Goal: Transaction & Acquisition: Purchase product/service

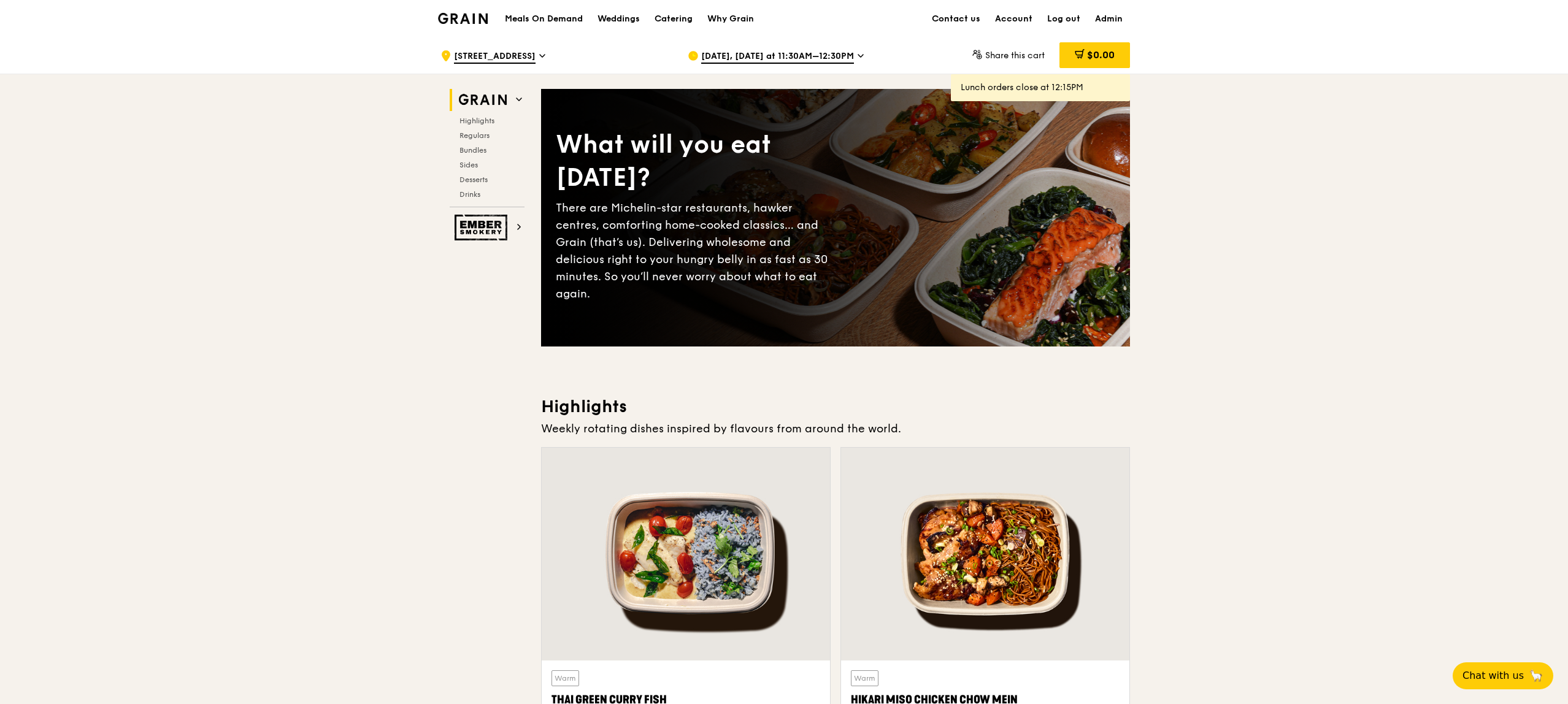
click at [504, 47] on div ".cls-1 { fill: none; stroke: #fff; stroke-linecap: round; stroke-linejoin: roun…" at bounding box center [554, 55] width 228 height 37
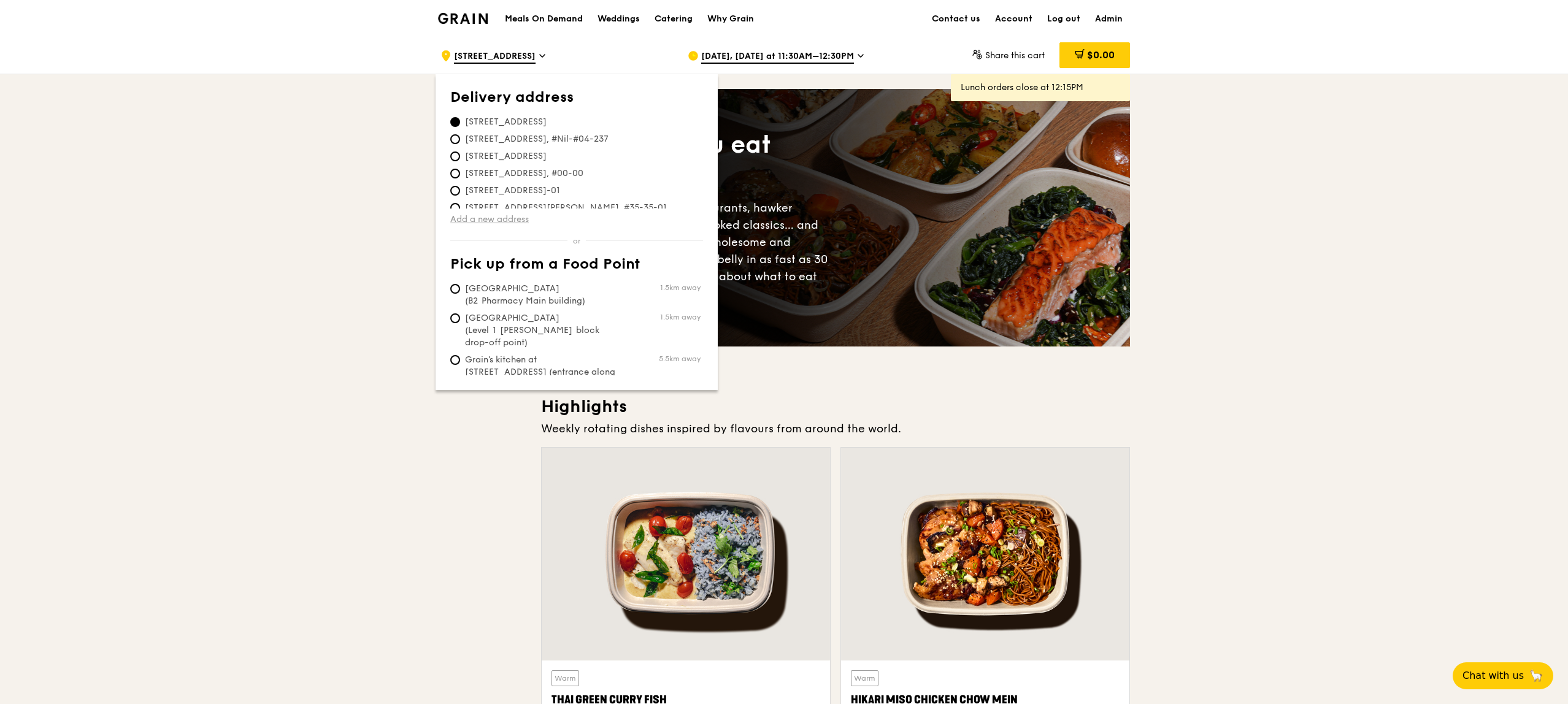
click at [499, 222] on link "Add a new address" at bounding box center [576, 219] width 253 height 12
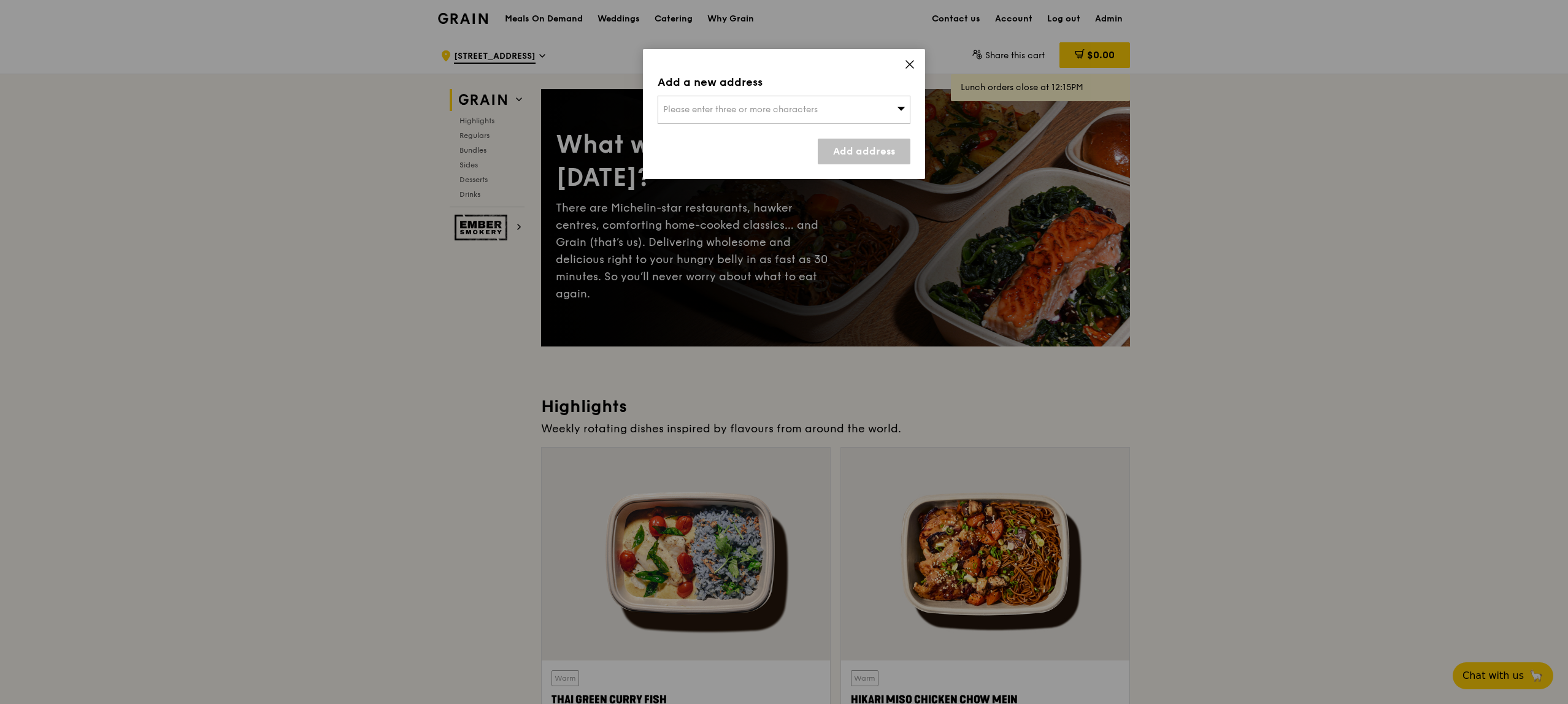
click at [696, 112] on span "Please enter three or more characters" at bounding box center [740, 109] width 155 height 10
type input "188969"
click at [715, 126] on li "[STREET_ADDRESS] 188969" at bounding box center [784, 134] width 252 height 22
click at [897, 147] on link "Add address" at bounding box center [864, 151] width 92 height 25
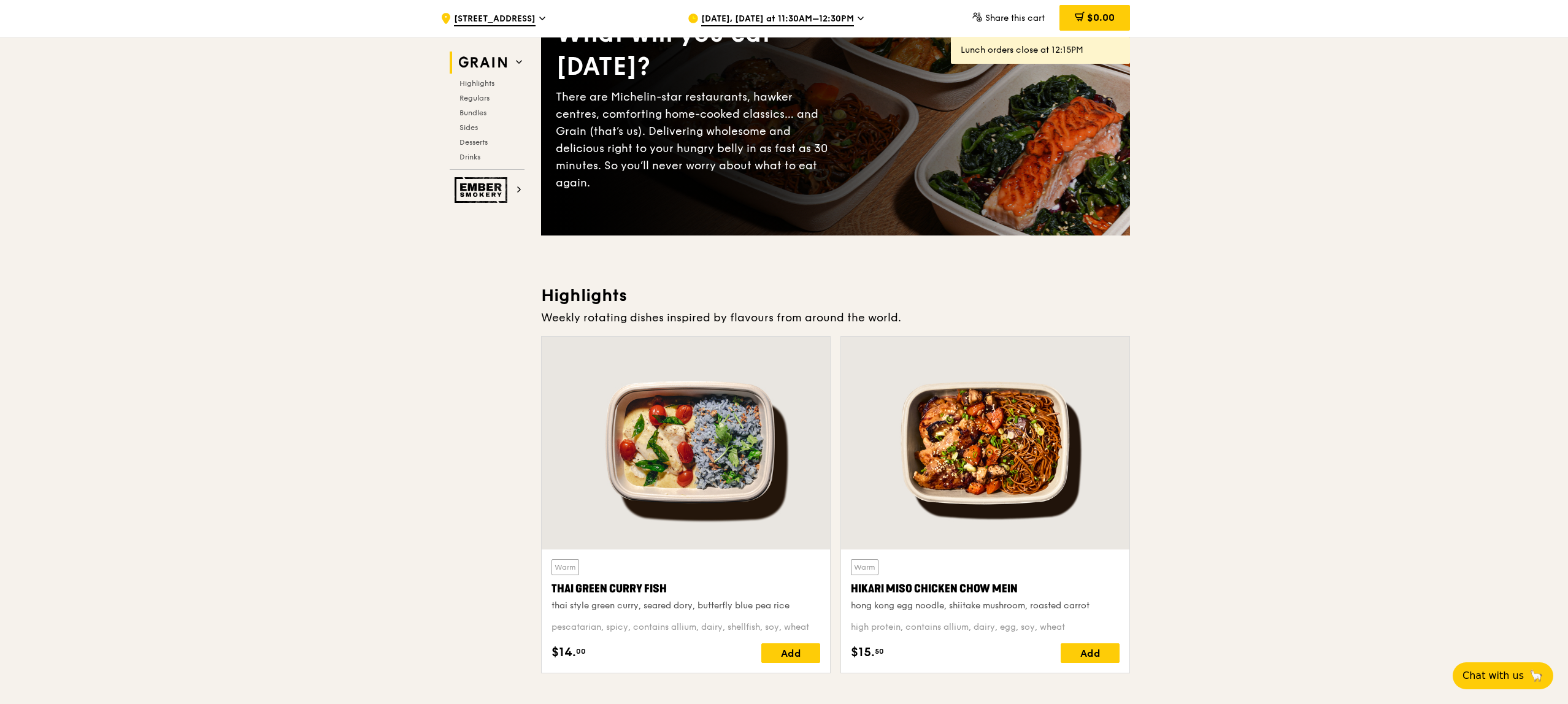
scroll to position [201, 0]
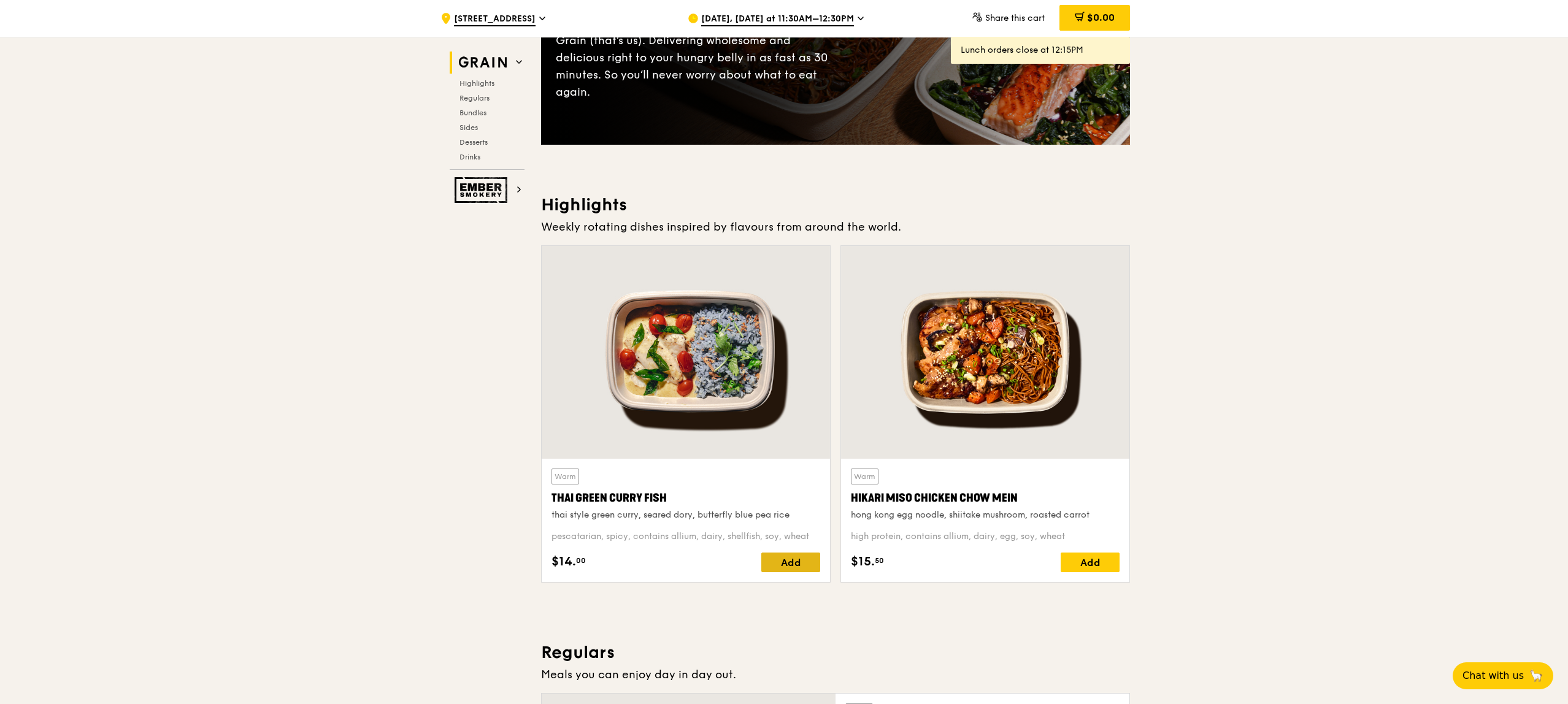
click at [794, 552] on div "Add" at bounding box center [790, 562] width 59 height 20
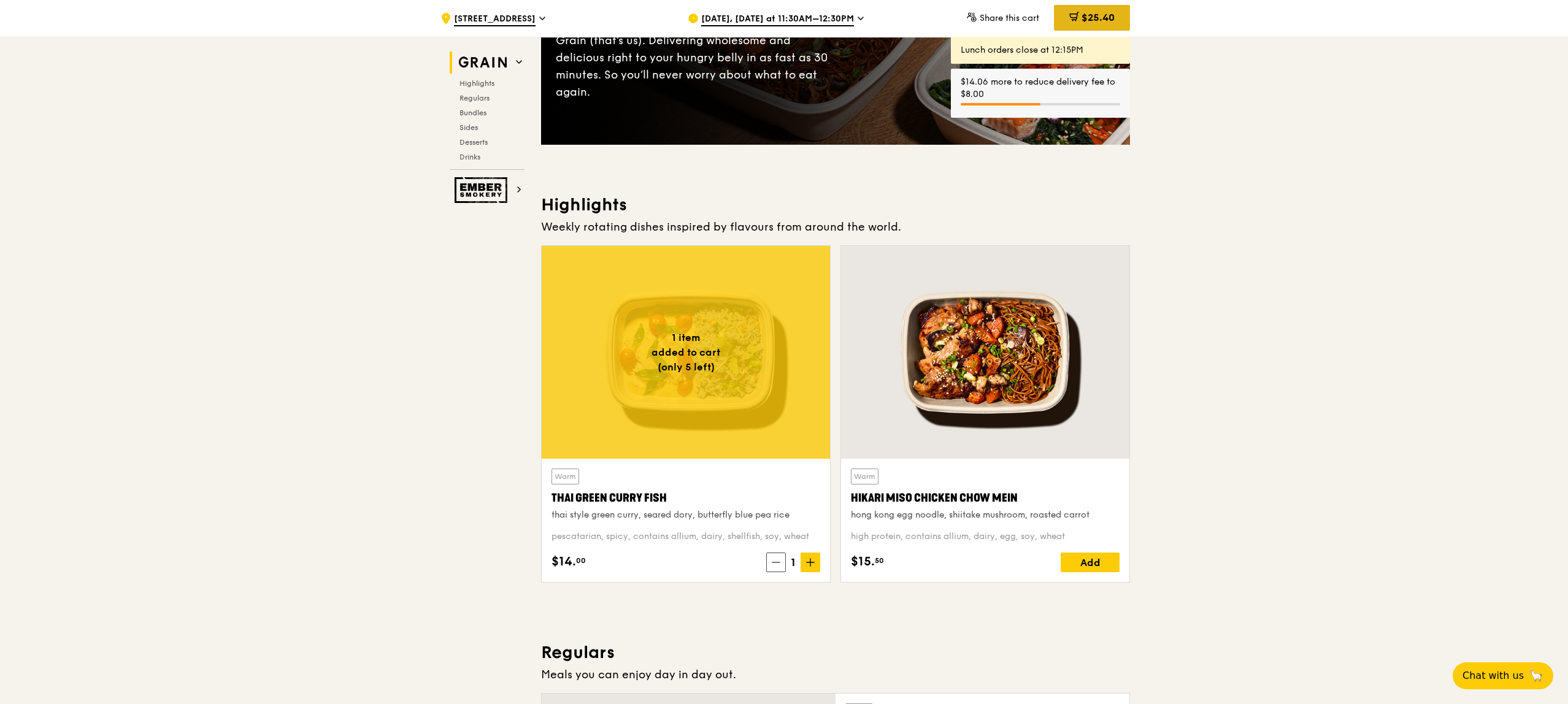
click at [1093, 11] on div "$25.40" at bounding box center [1092, 17] width 76 height 25
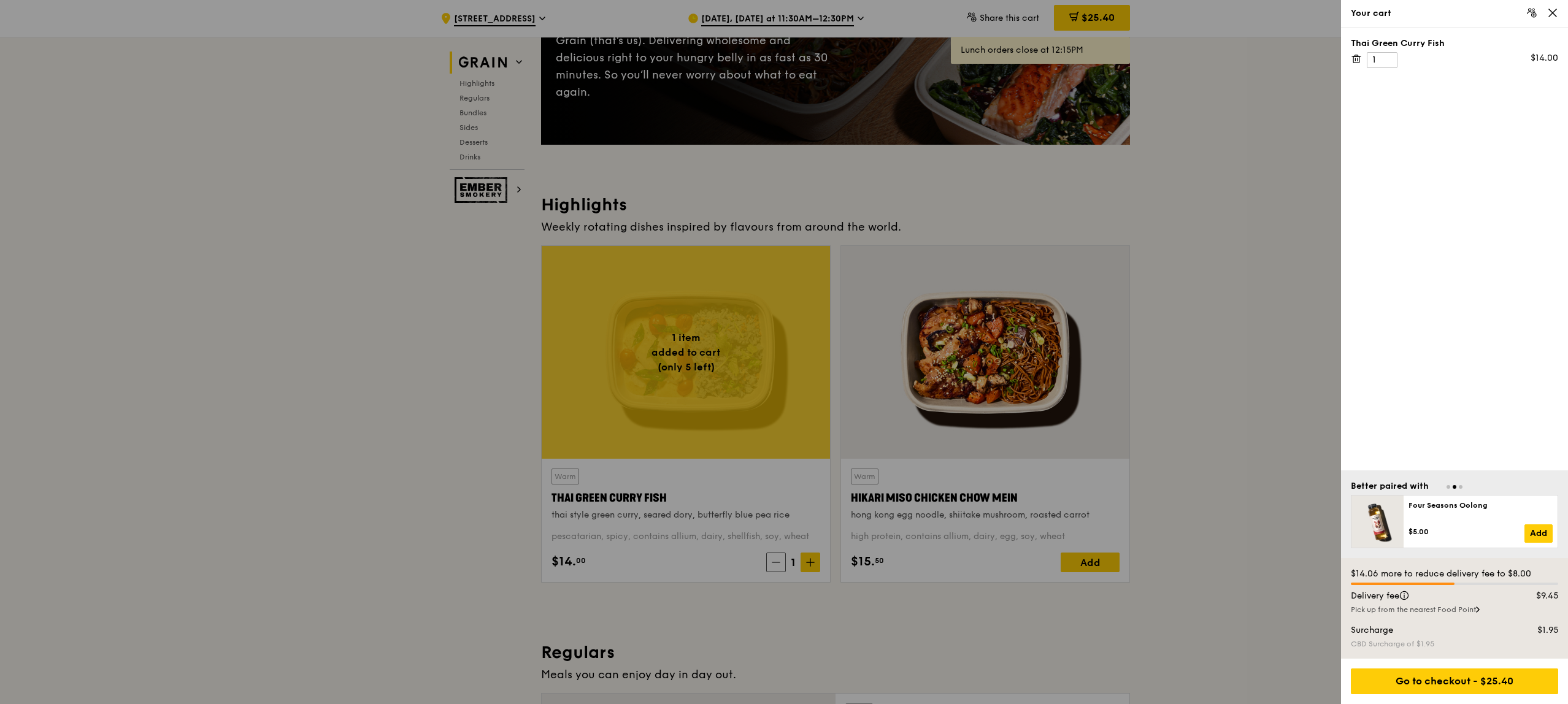
click at [814, 563] on div at bounding box center [784, 352] width 1568 height 704
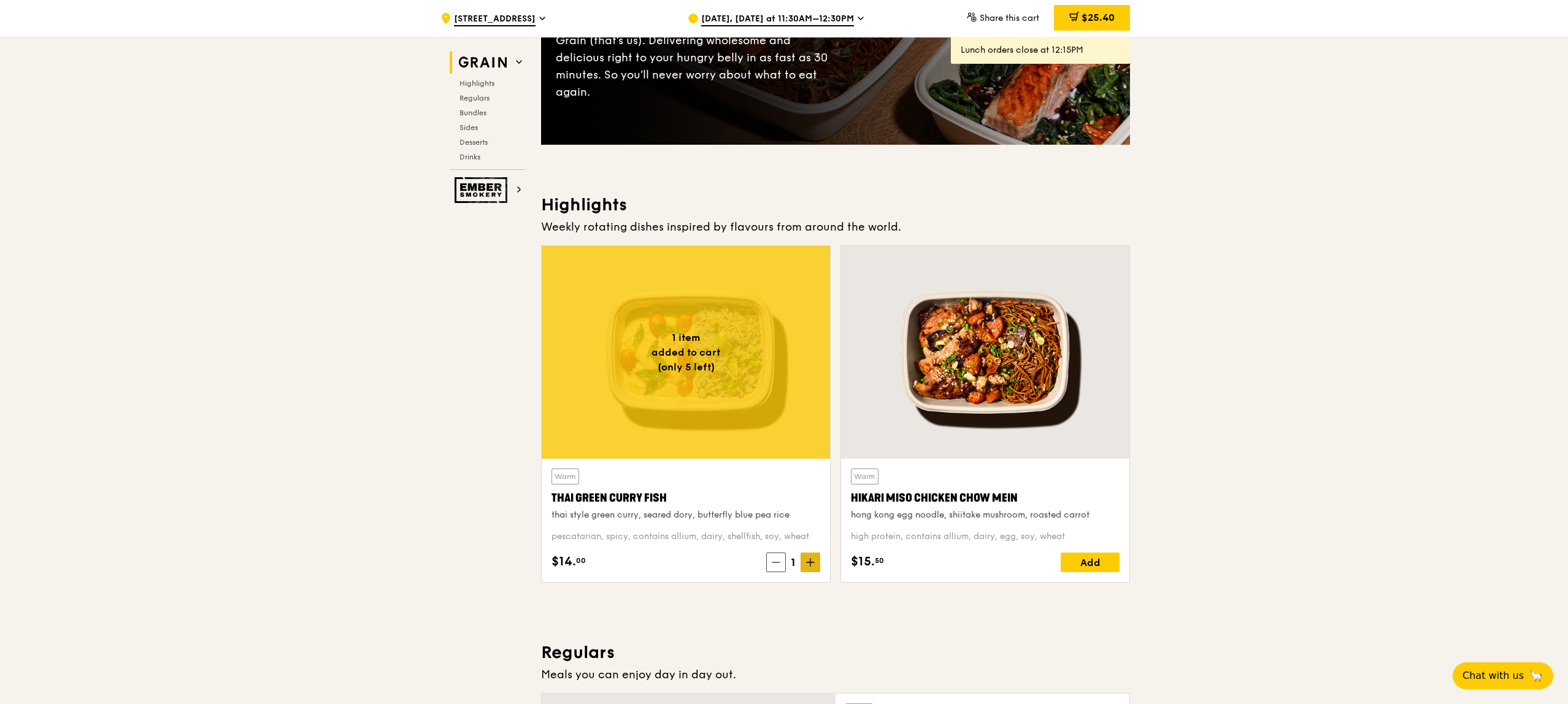
click at [814, 563] on icon at bounding box center [811, 562] width 9 height 9
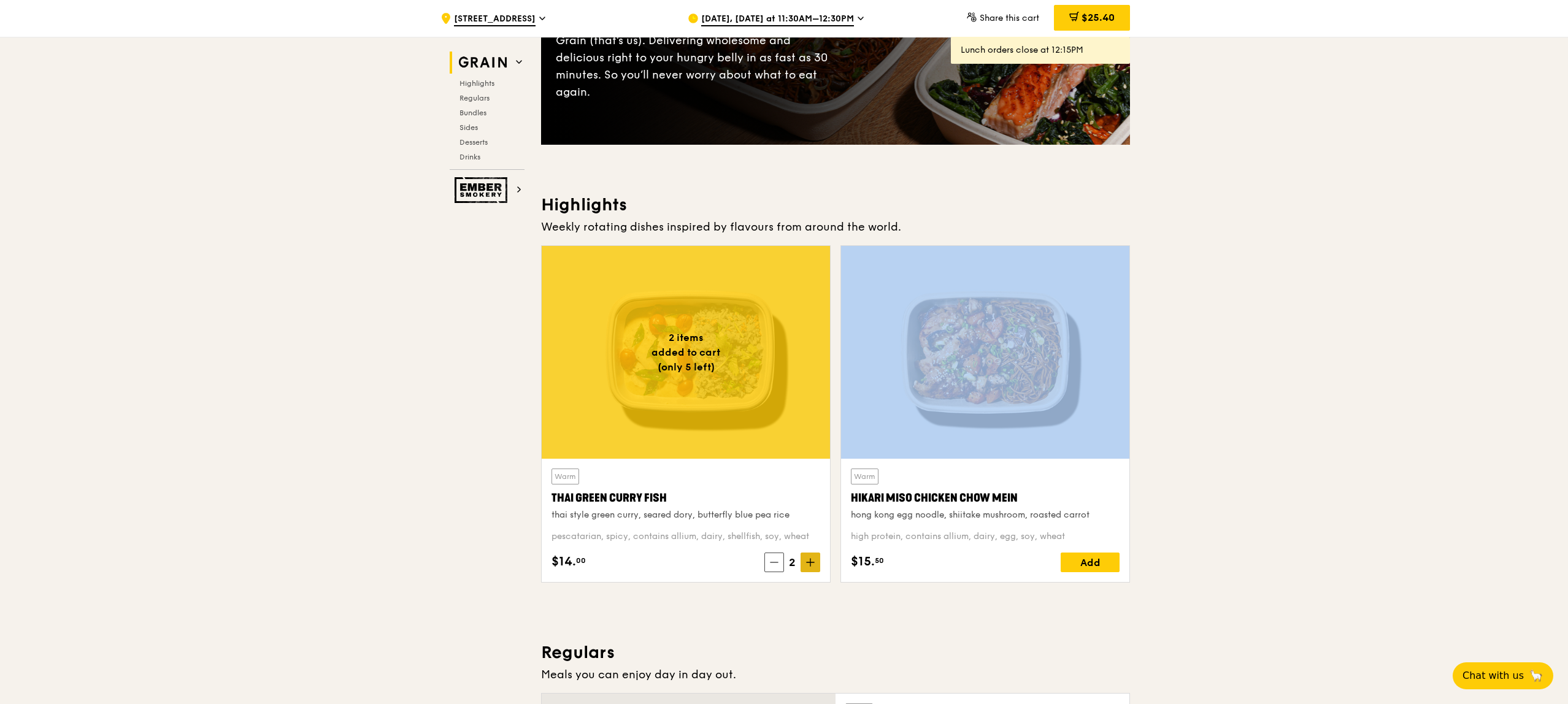
click at [814, 563] on icon at bounding box center [811, 562] width 9 height 9
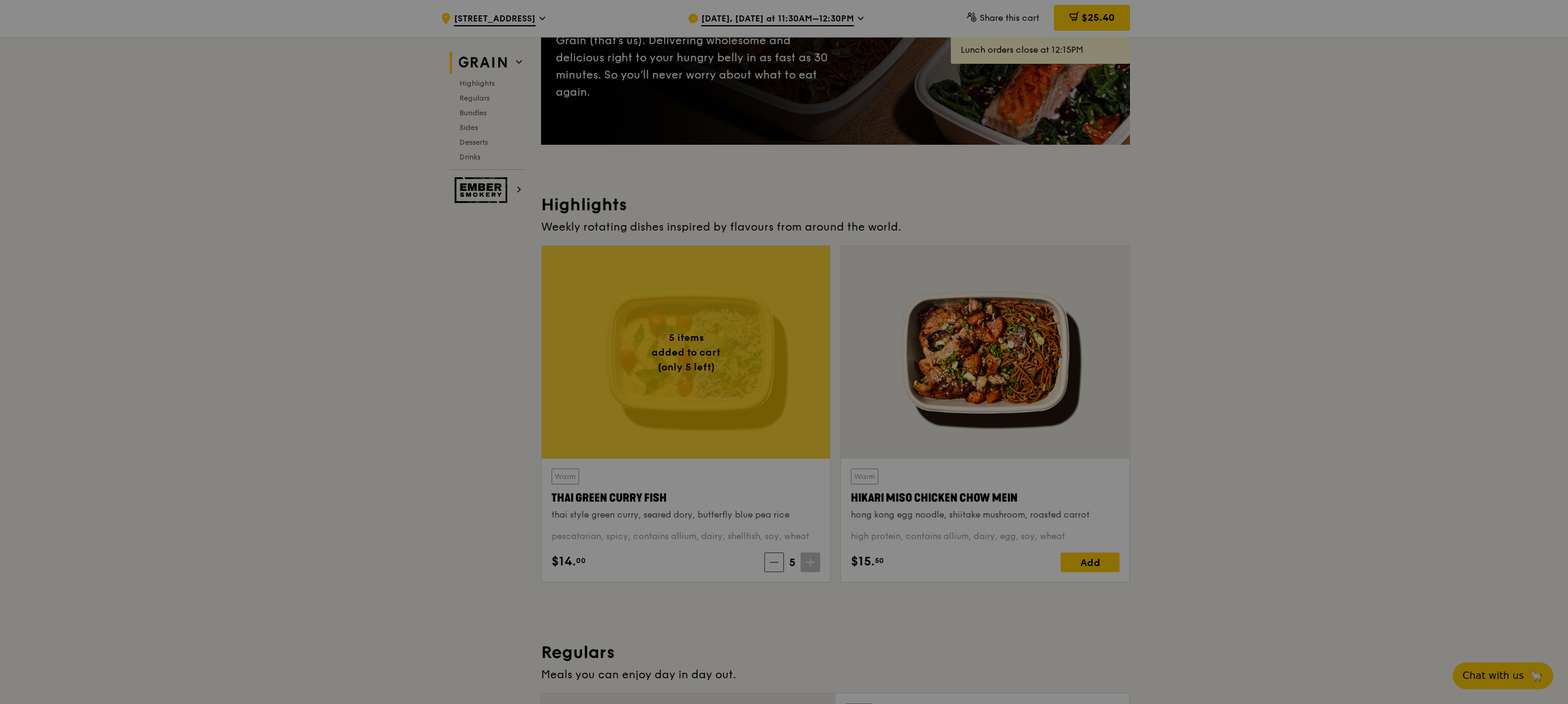
click at [814, 563] on div at bounding box center [784, 352] width 1568 height 704
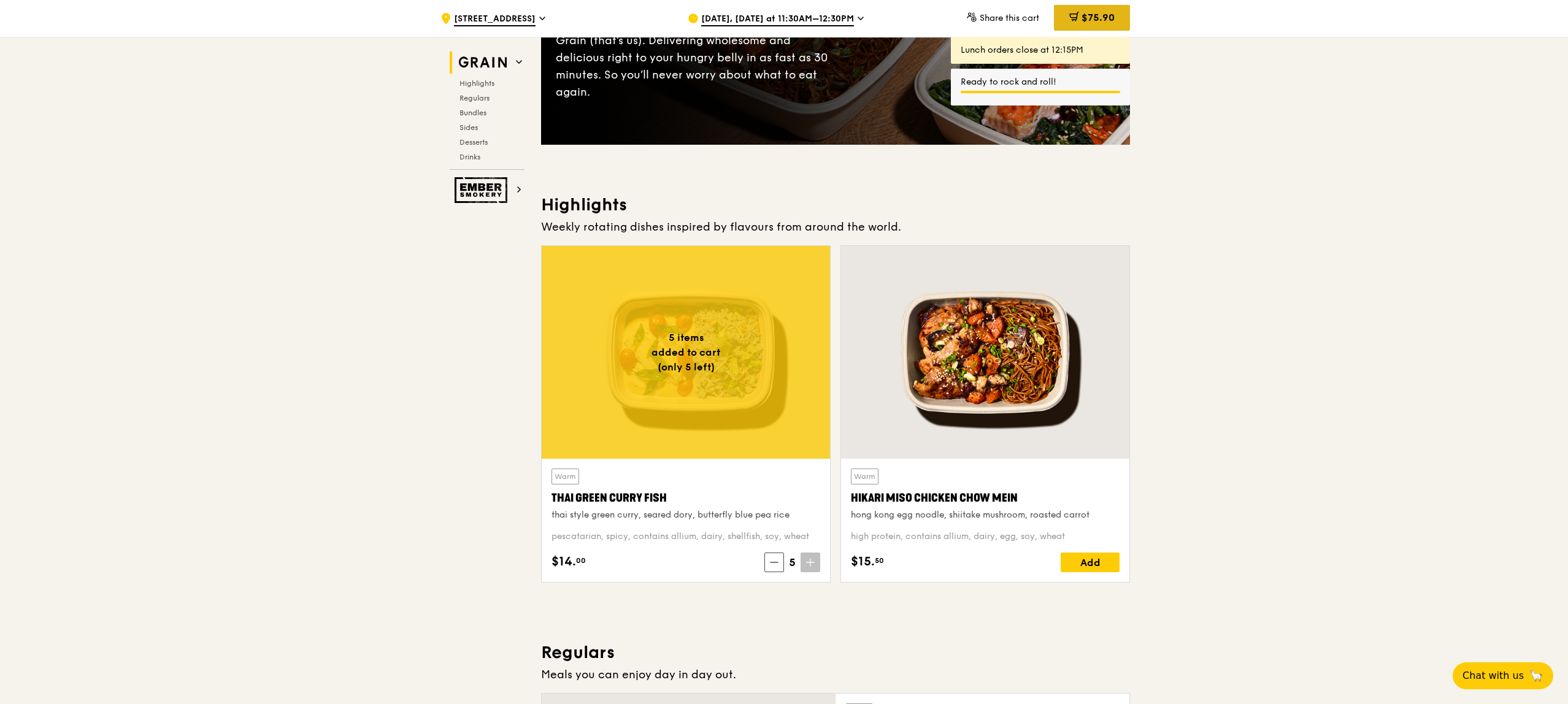
click at [1065, 16] on div "$75.90" at bounding box center [1092, 17] width 76 height 25
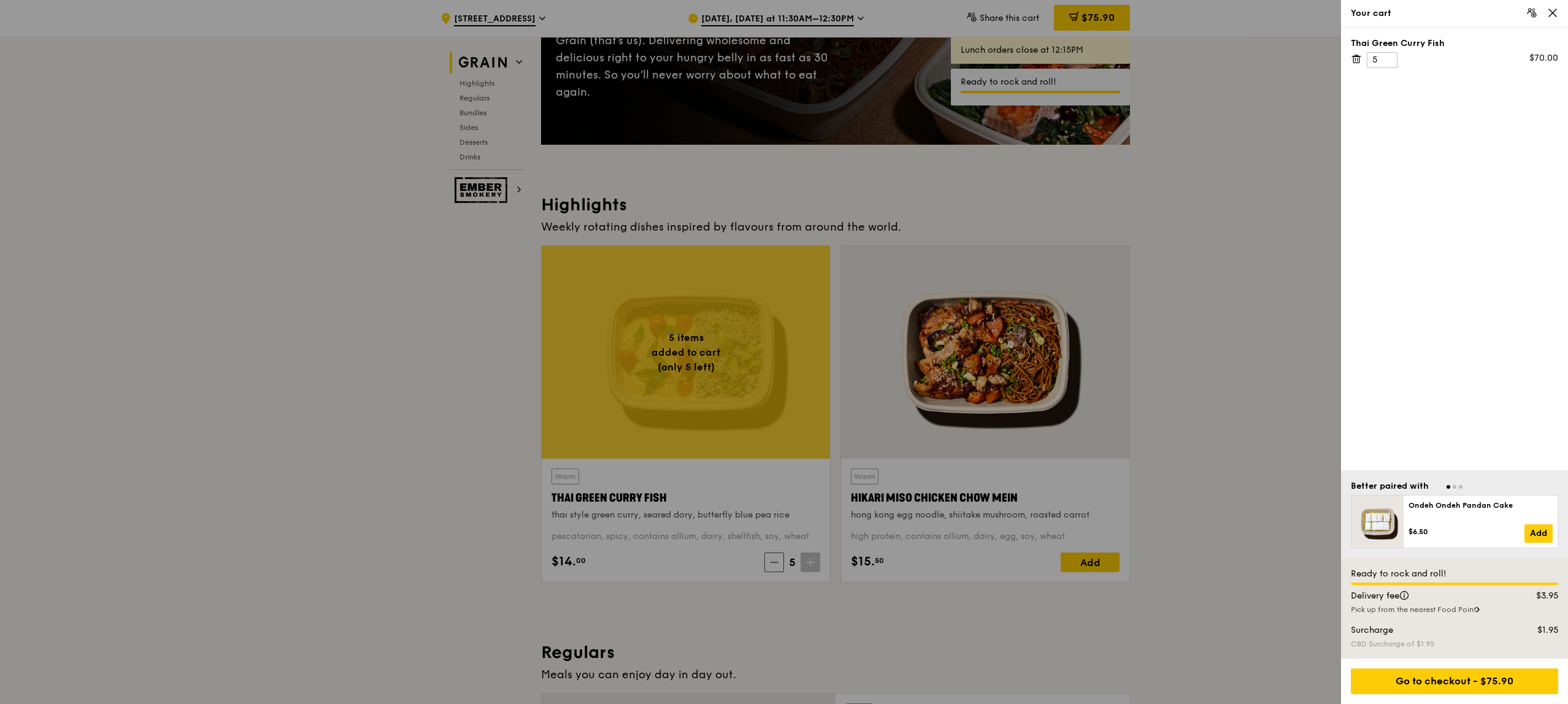
click at [994, 547] on div at bounding box center [784, 352] width 1568 height 704
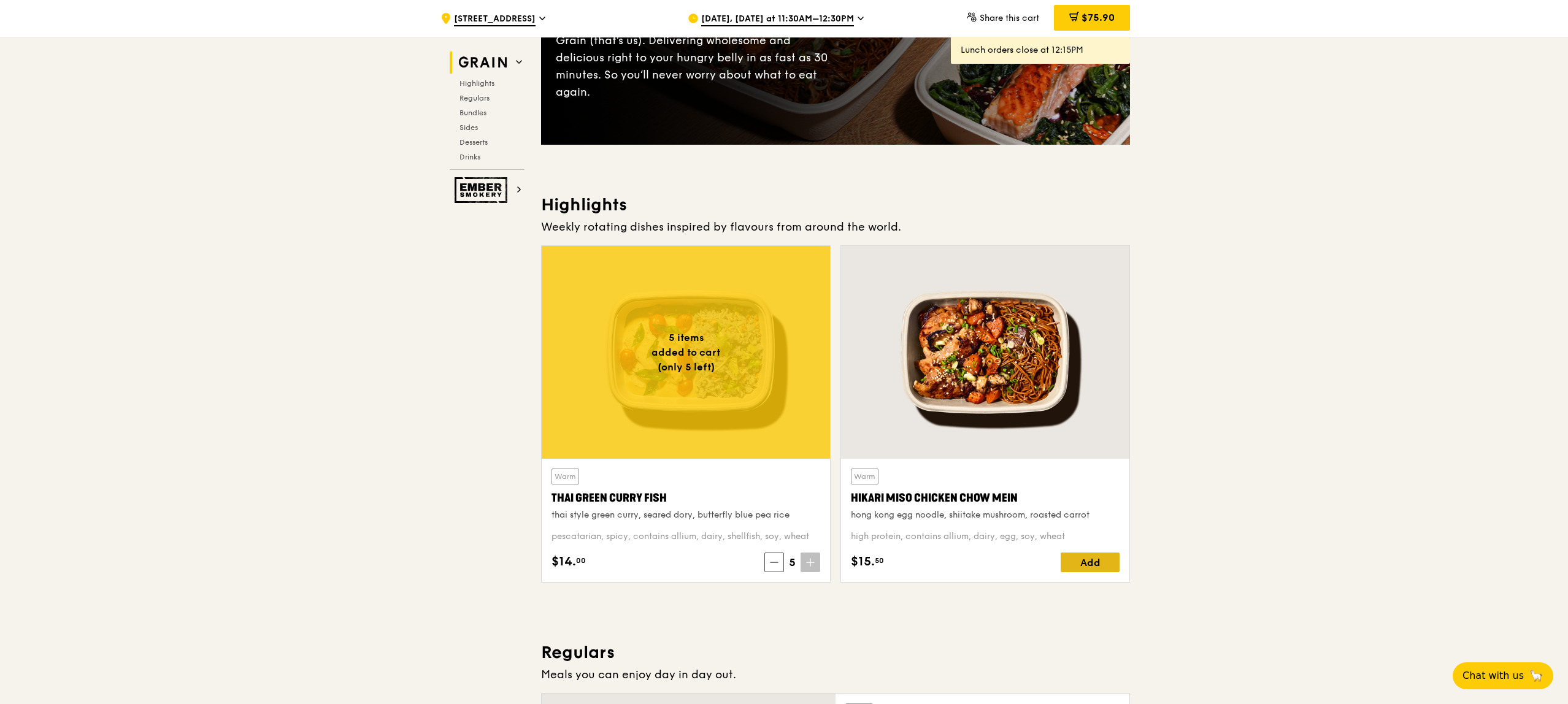
click at [1092, 555] on div "Add" at bounding box center [1090, 562] width 59 height 20
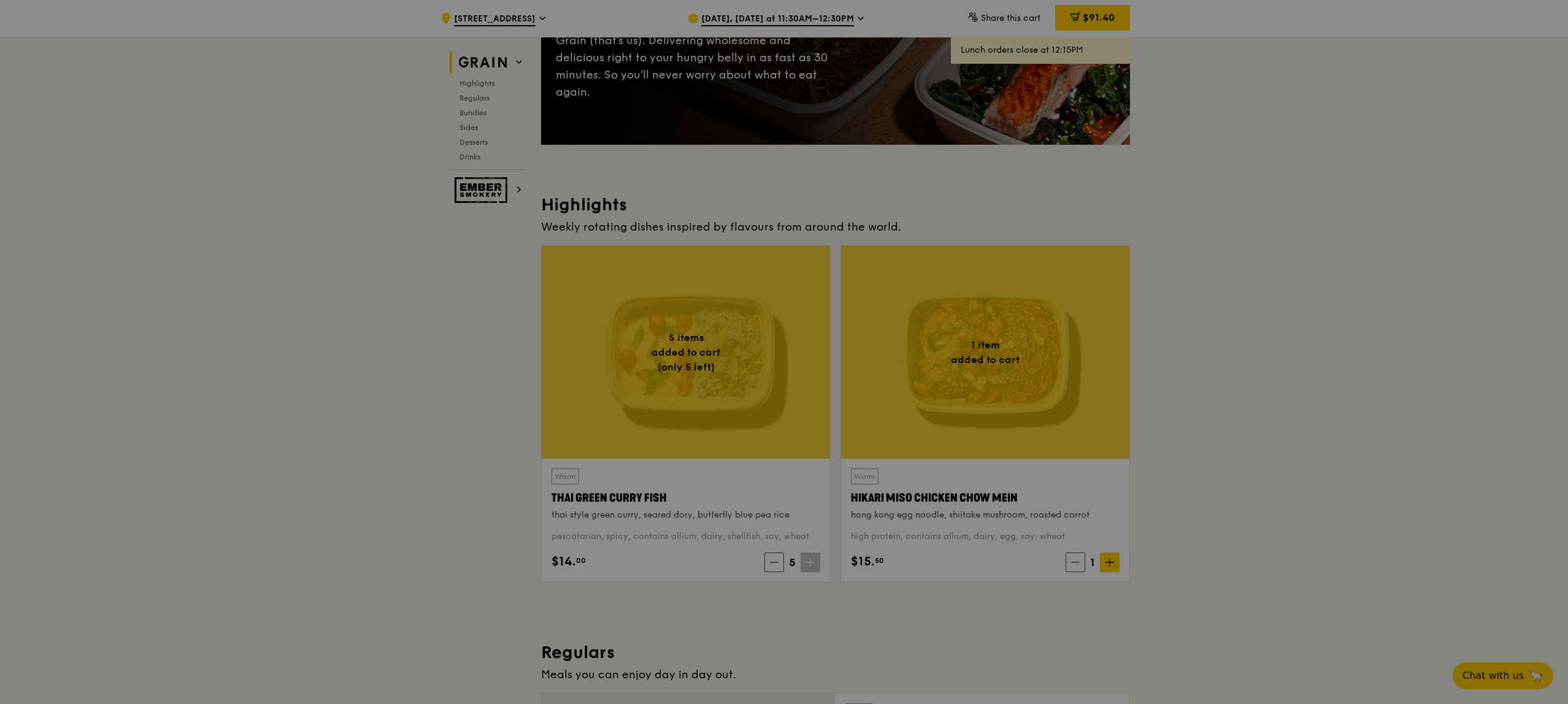
click at [1111, 563] on div at bounding box center [784, 352] width 1568 height 704
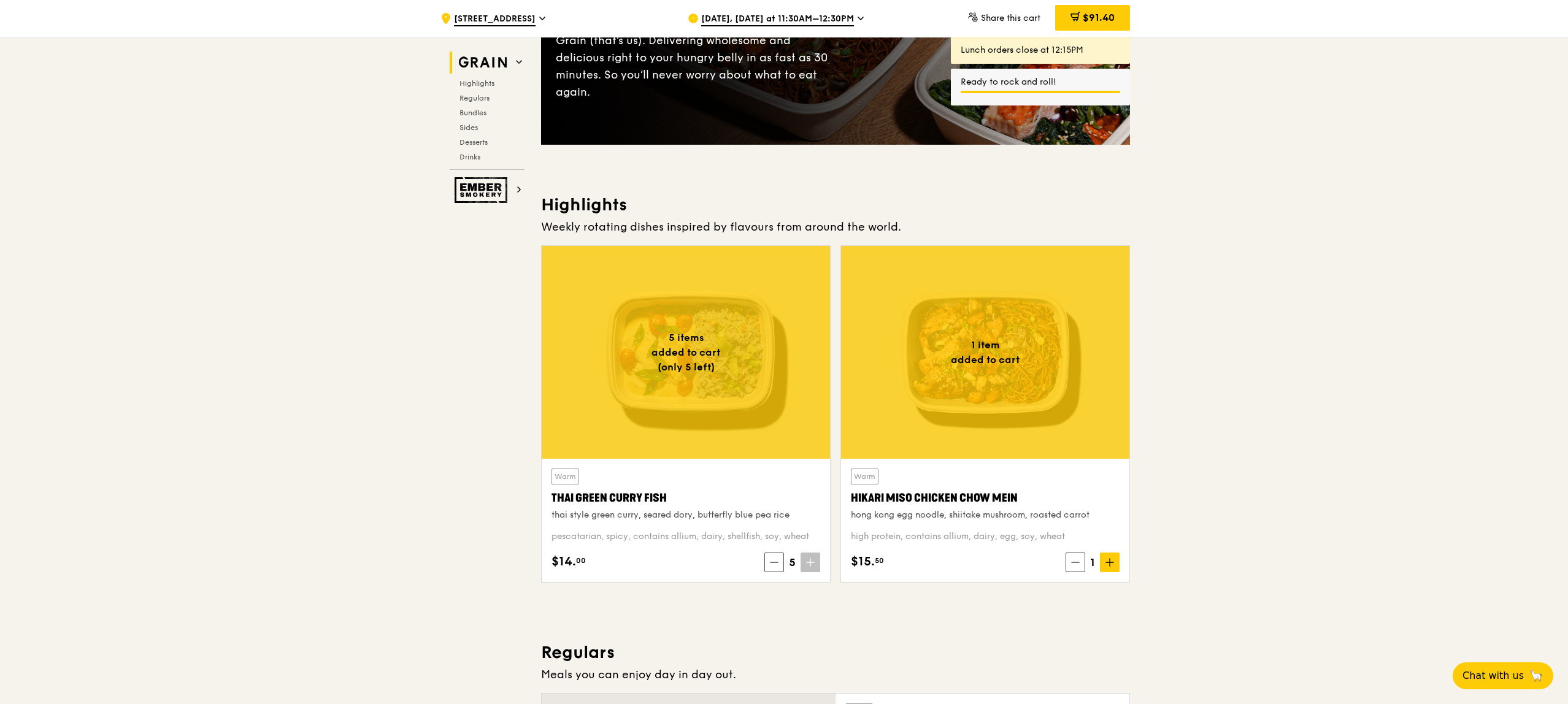
click at [1111, 563] on icon at bounding box center [1109, 562] width 9 height 9
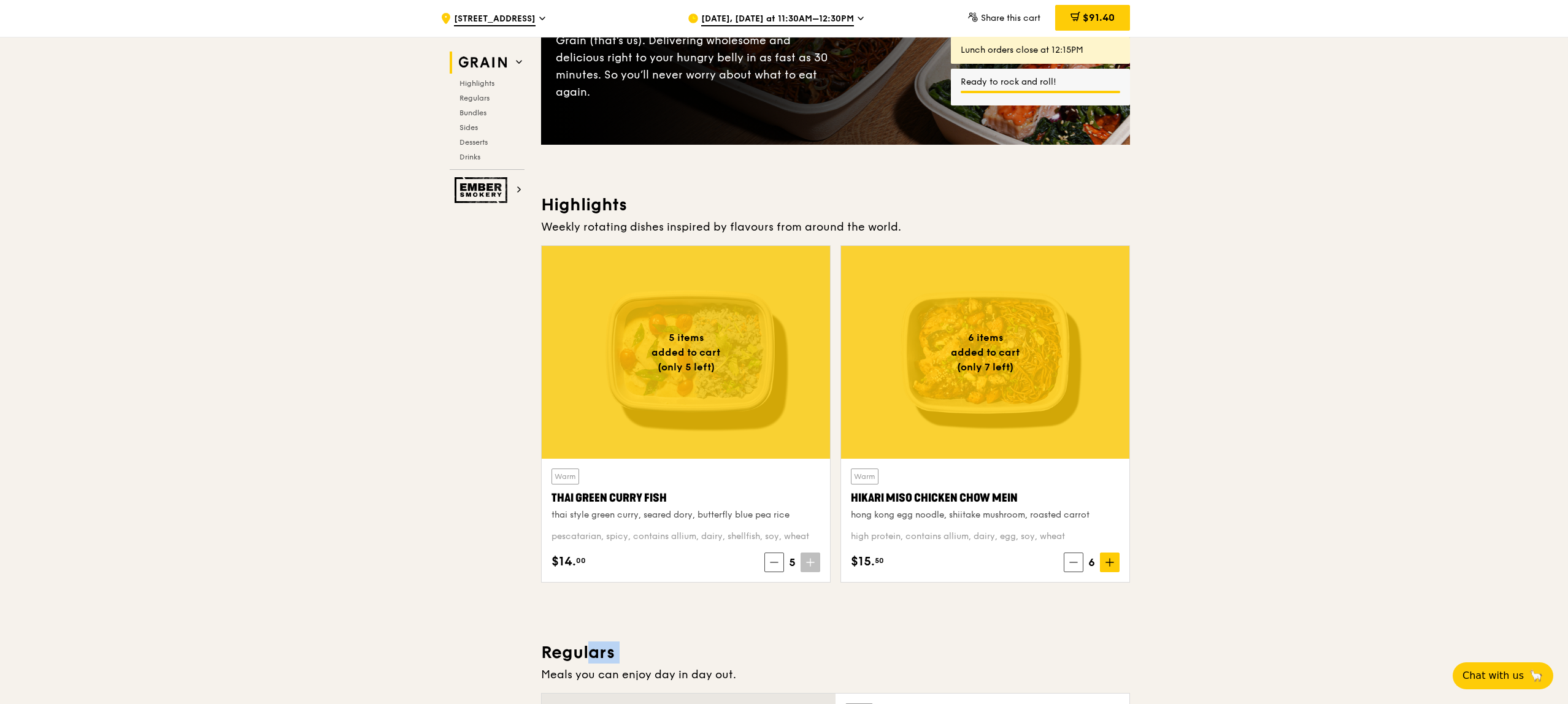
click at [1111, 563] on icon at bounding box center [1109, 562] width 9 height 9
click at [1075, 567] on span at bounding box center [1074, 562] width 20 height 20
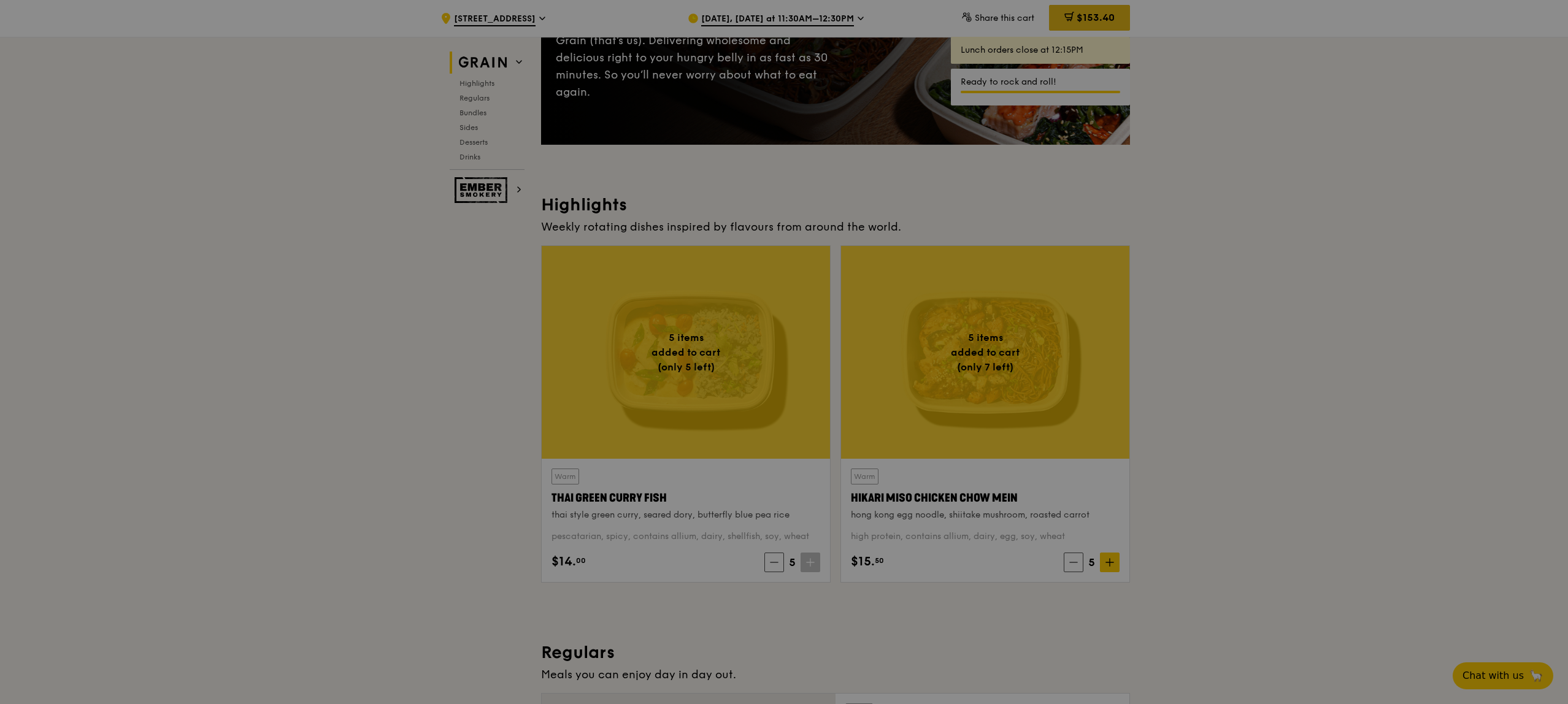
type input "5"
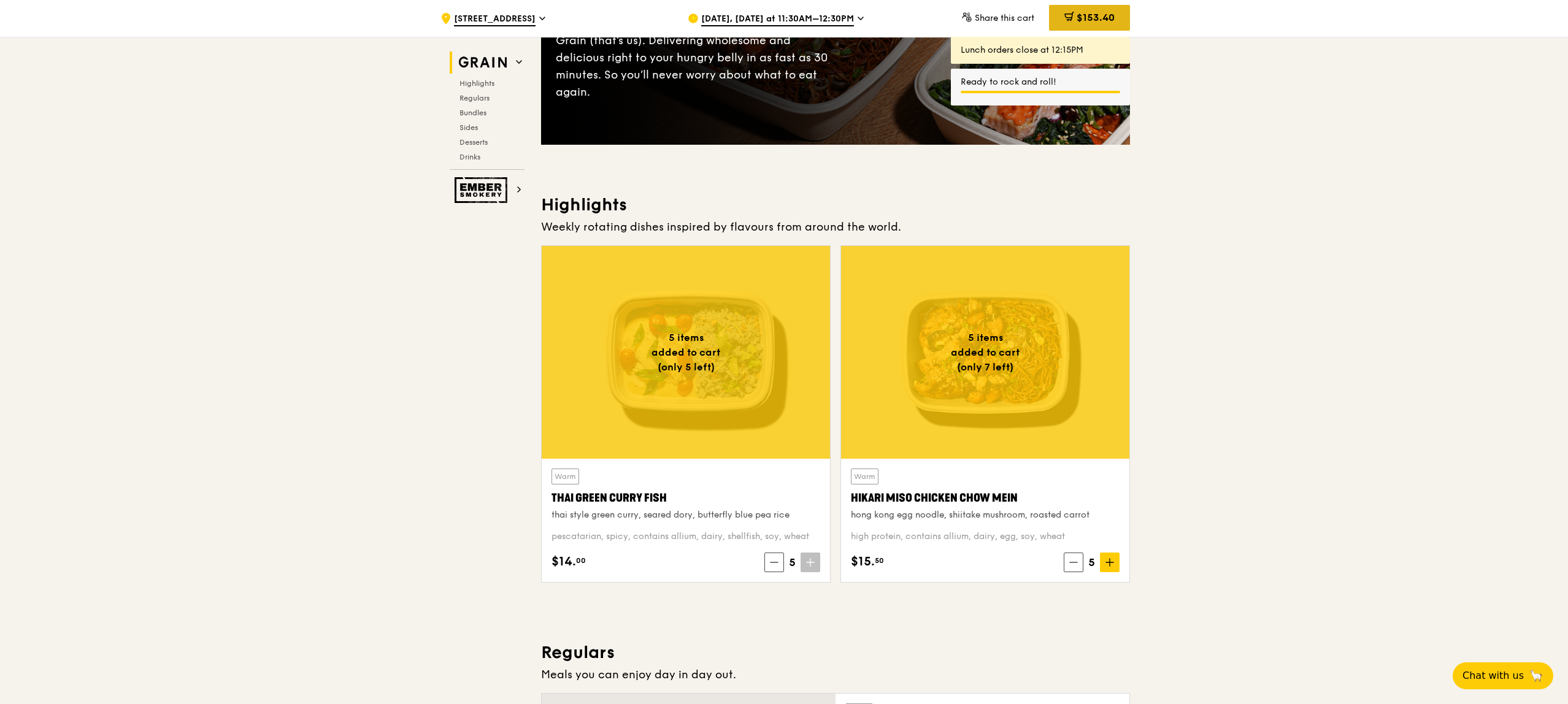
click at [1066, 19] on icon at bounding box center [1069, 16] width 9 height 9
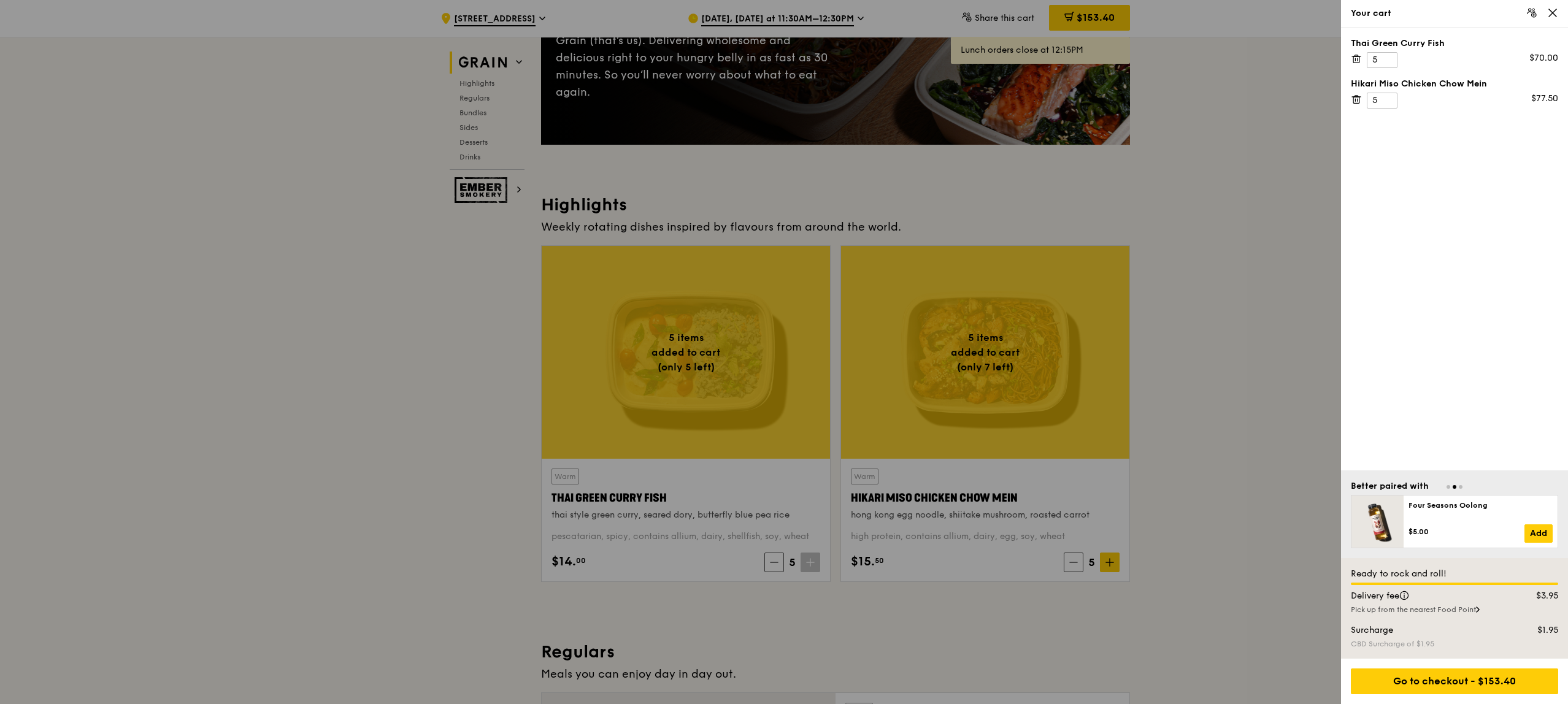
click at [1554, 14] on icon at bounding box center [1552, 12] width 11 height 11
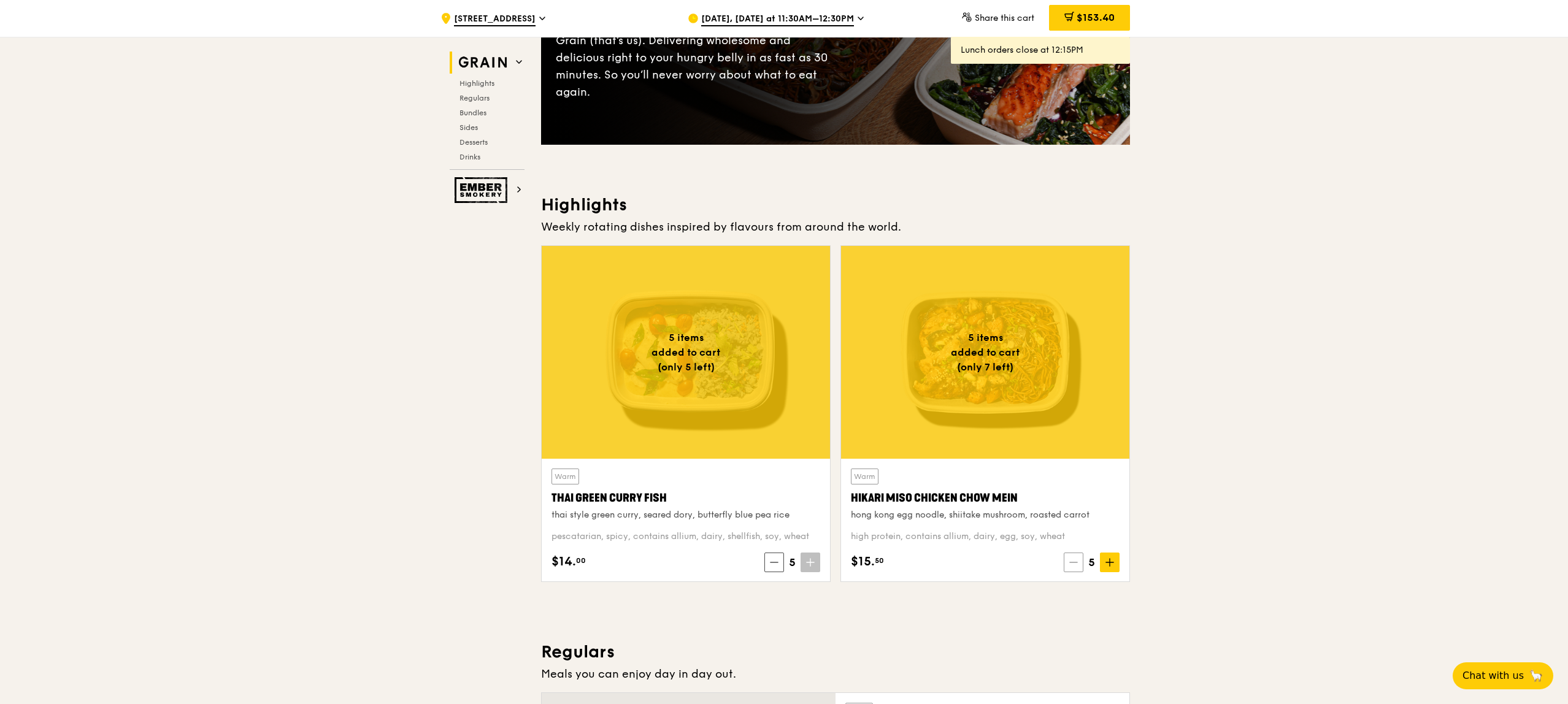
click at [1080, 567] on span at bounding box center [1073, 562] width 20 height 20
click at [1080, 567] on span at bounding box center [1075, 562] width 20 height 20
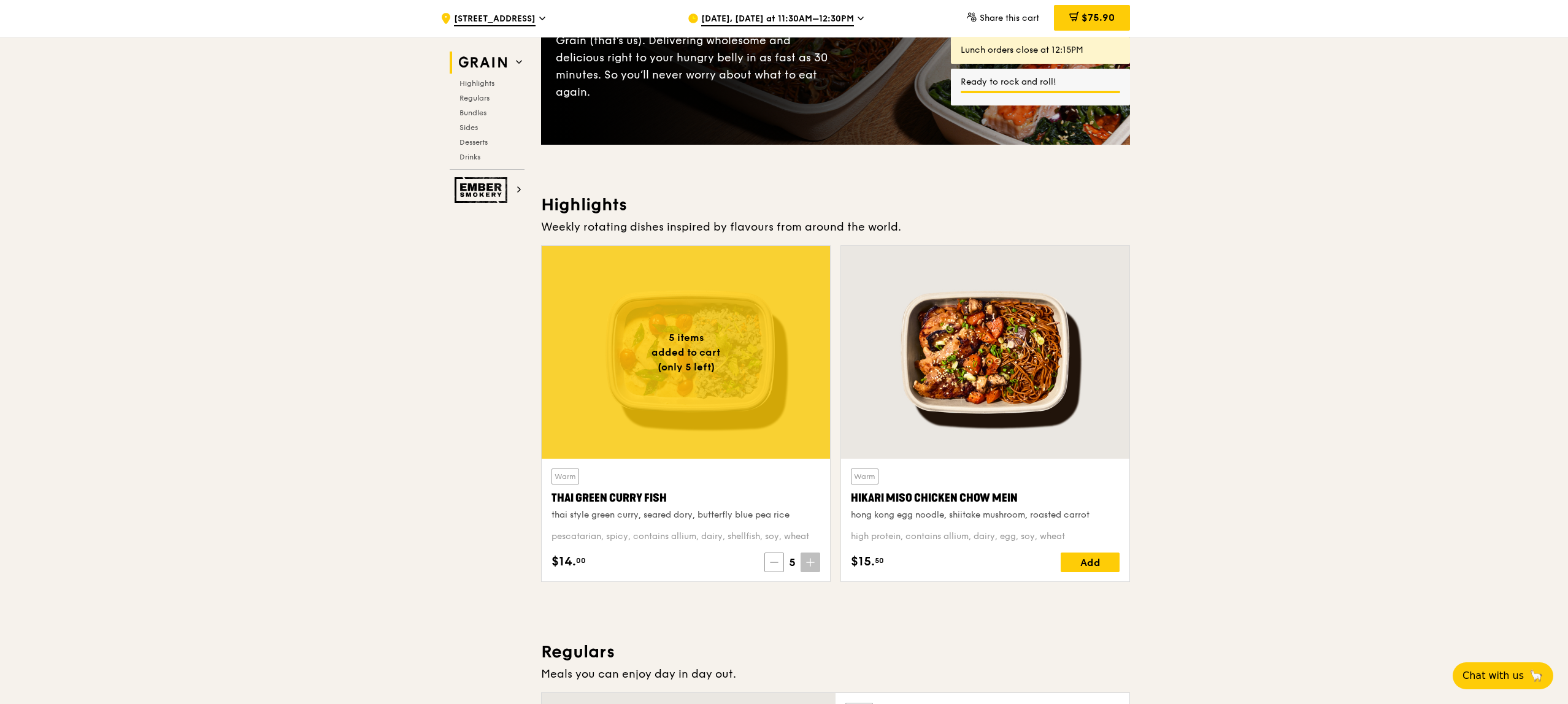
click at [768, 559] on span at bounding box center [773, 562] width 20 height 20
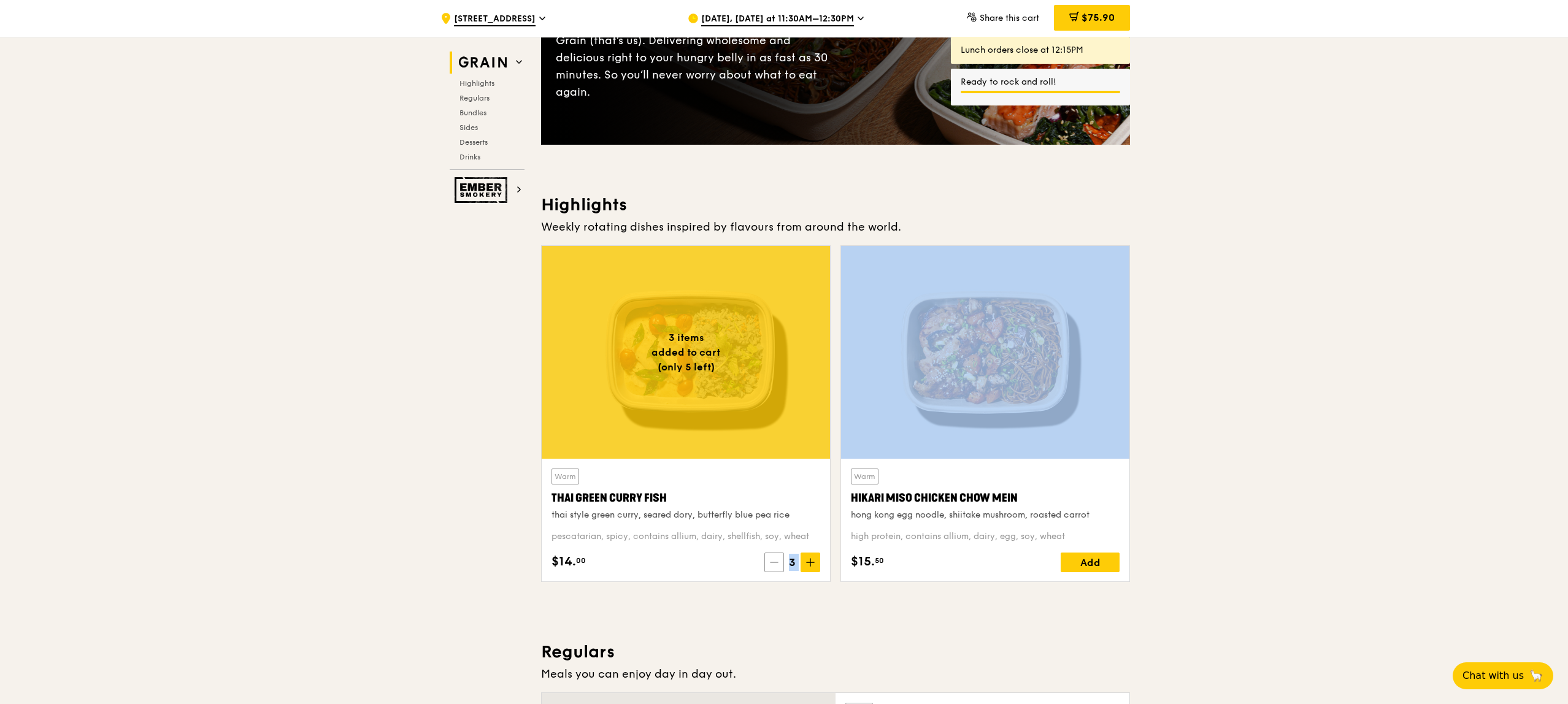
click at [768, 559] on span at bounding box center [773, 562] width 20 height 20
click at [768, 559] on span at bounding box center [776, 562] width 20 height 20
